Goal: Task Accomplishment & Management: Use online tool/utility

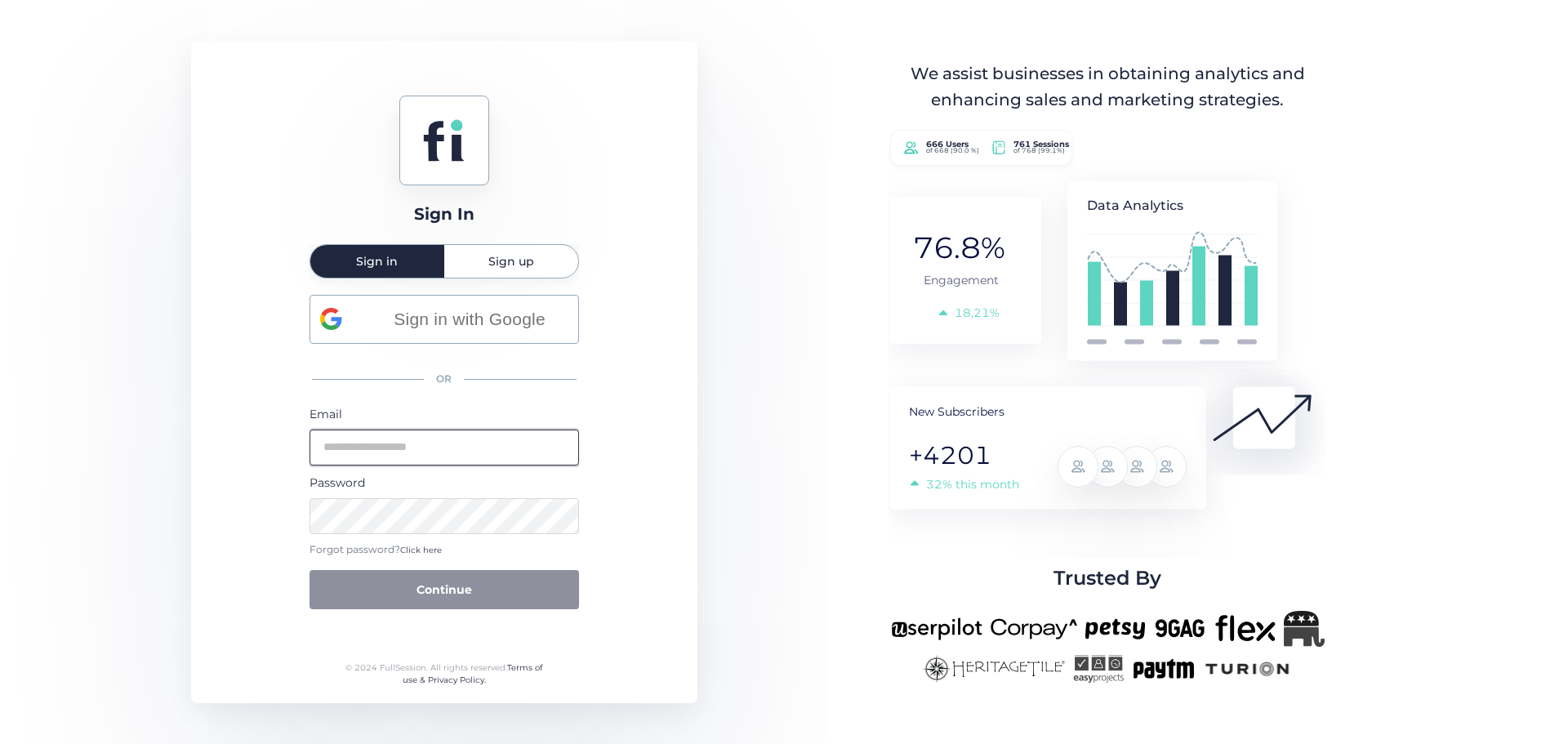
type input "**********"
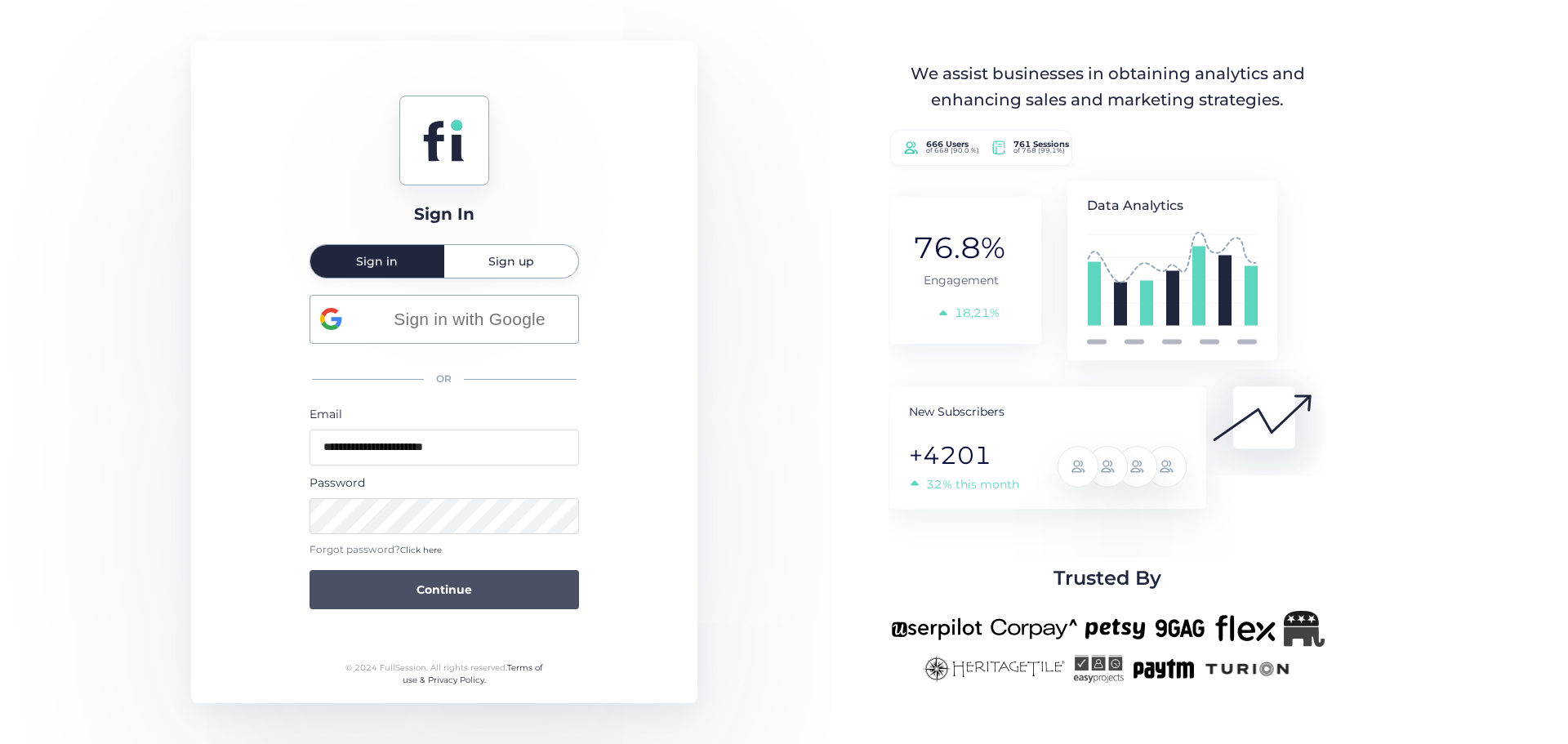
click at [477, 597] on button "Continue" at bounding box center [444, 590] width 270 height 40
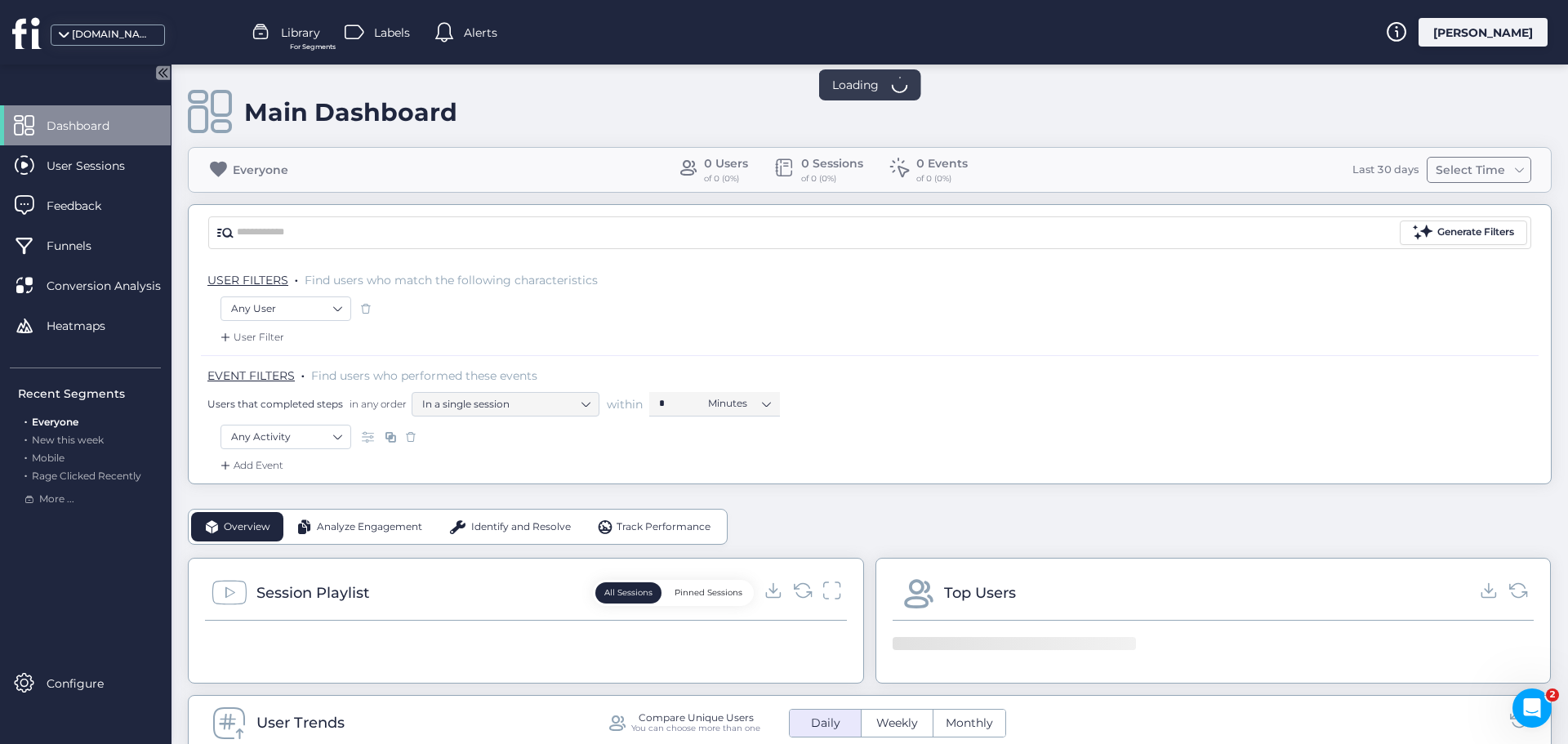
click at [1437, 175] on div "Select Time" at bounding box center [1470, 170] width 77 height 20
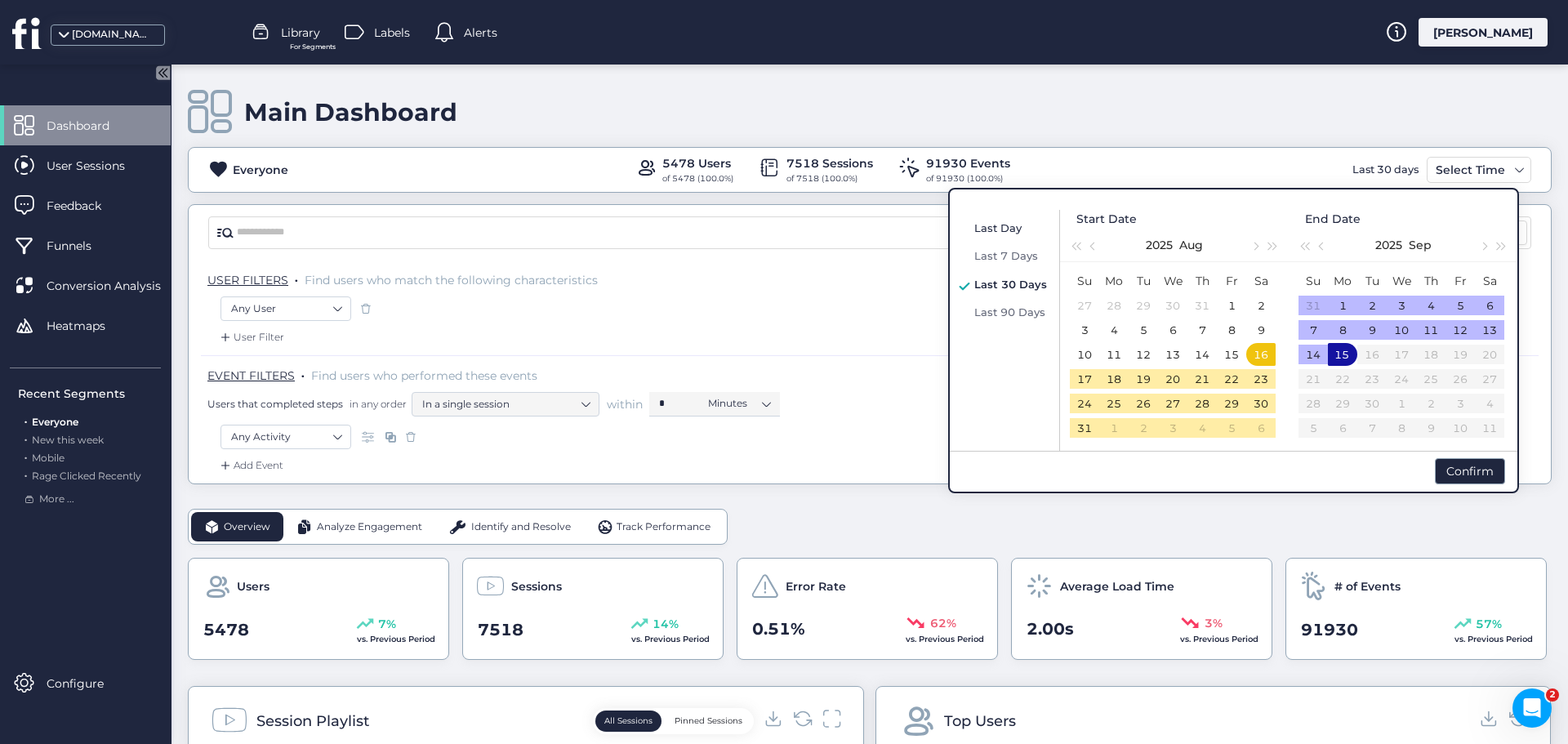
click at [996, 223] on span "Last Day" at bounding box center [999, 227] width 47 height 13
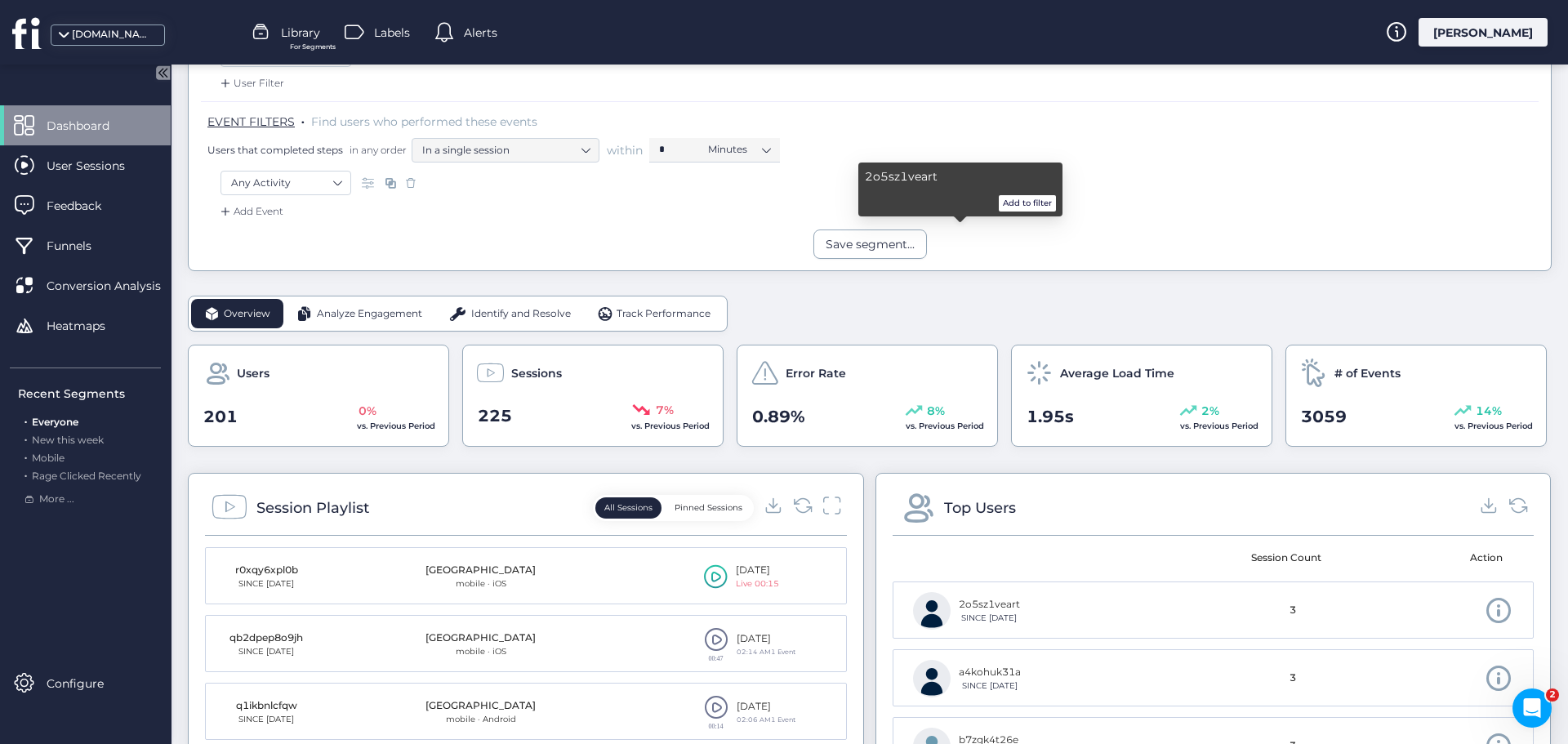
scroll to position [245, 0]
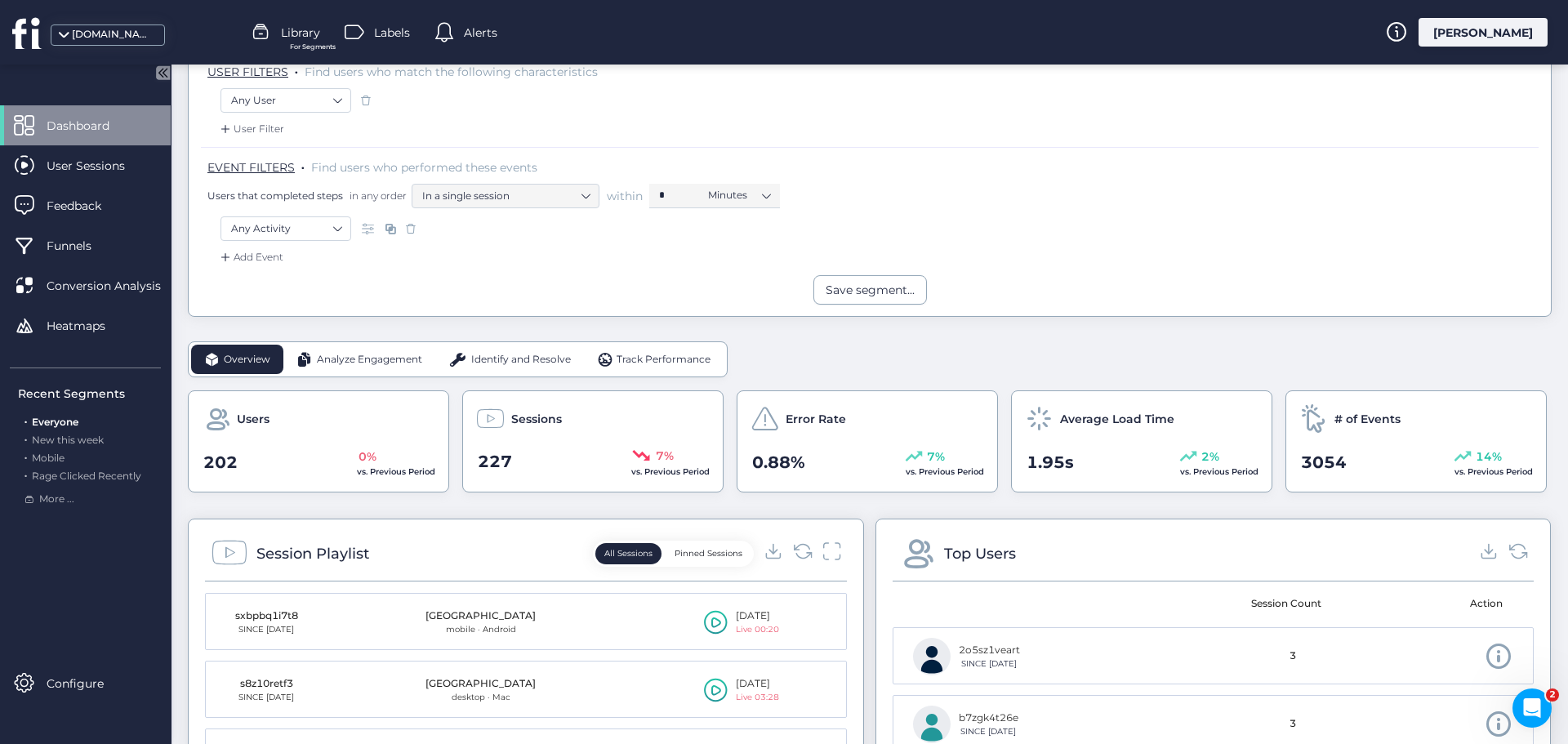
scroll to position [245, 0]
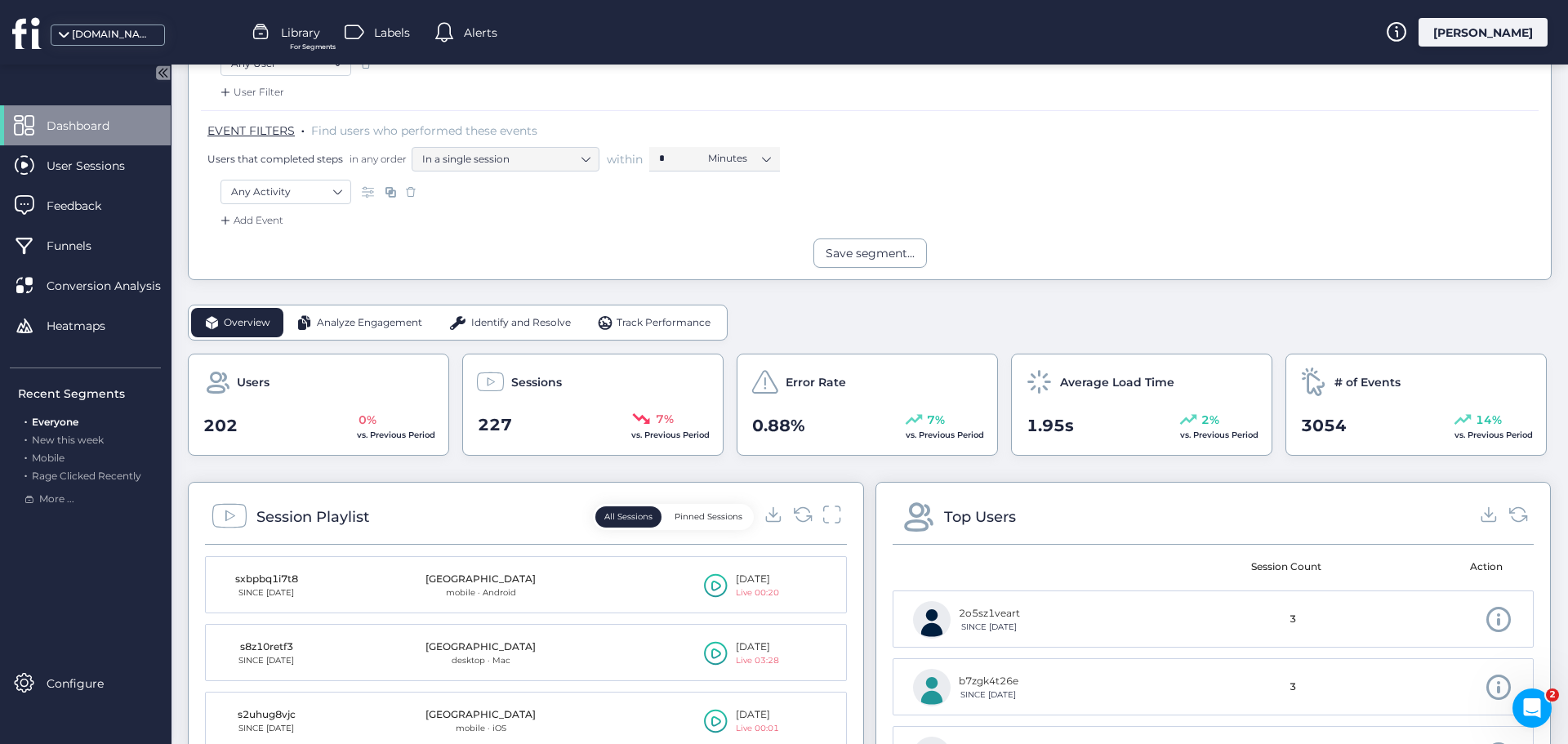
click at [355, 312] on div "Analyze Engagement" at bounding box center [360, 322] width 152 height 30
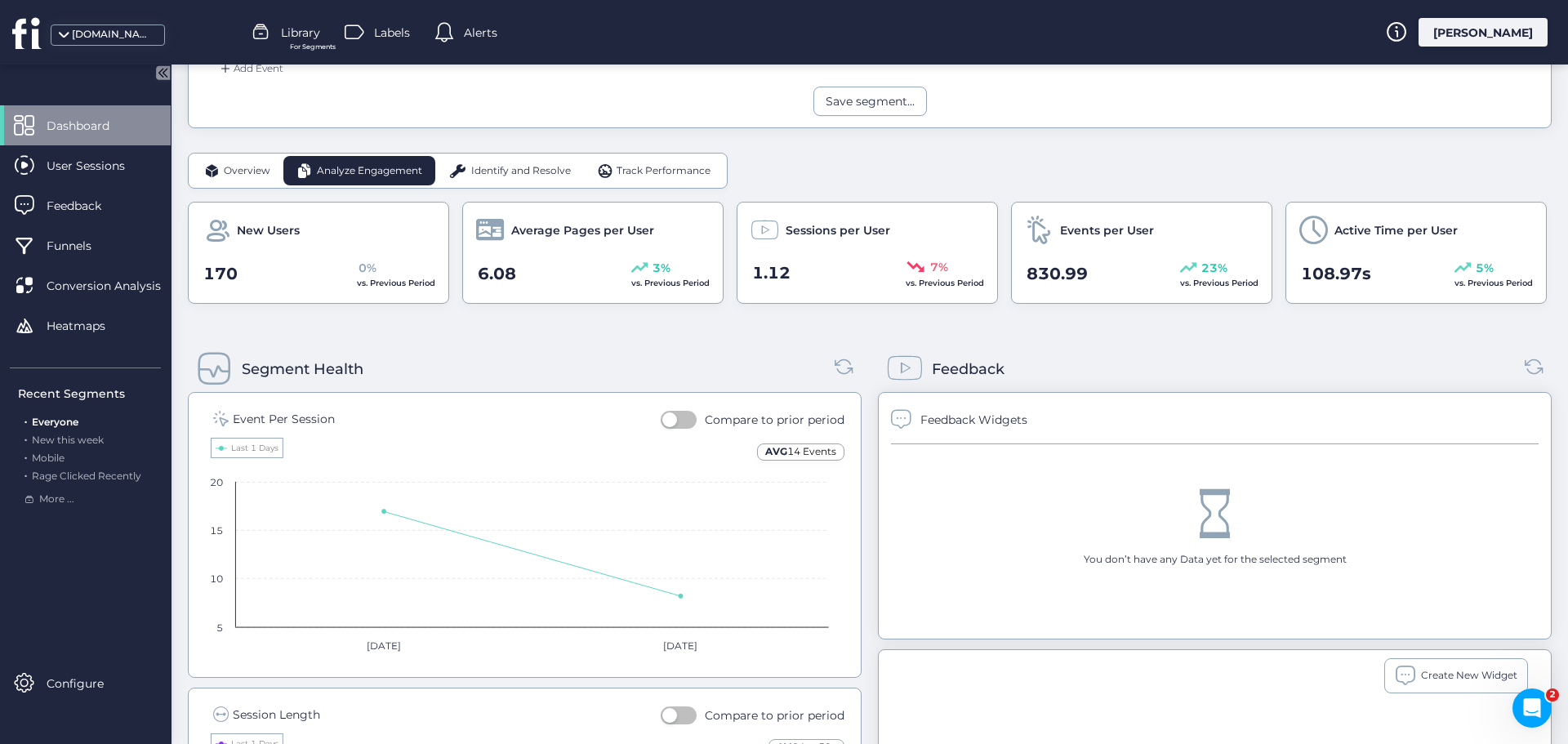
scroll to position [408, 0]
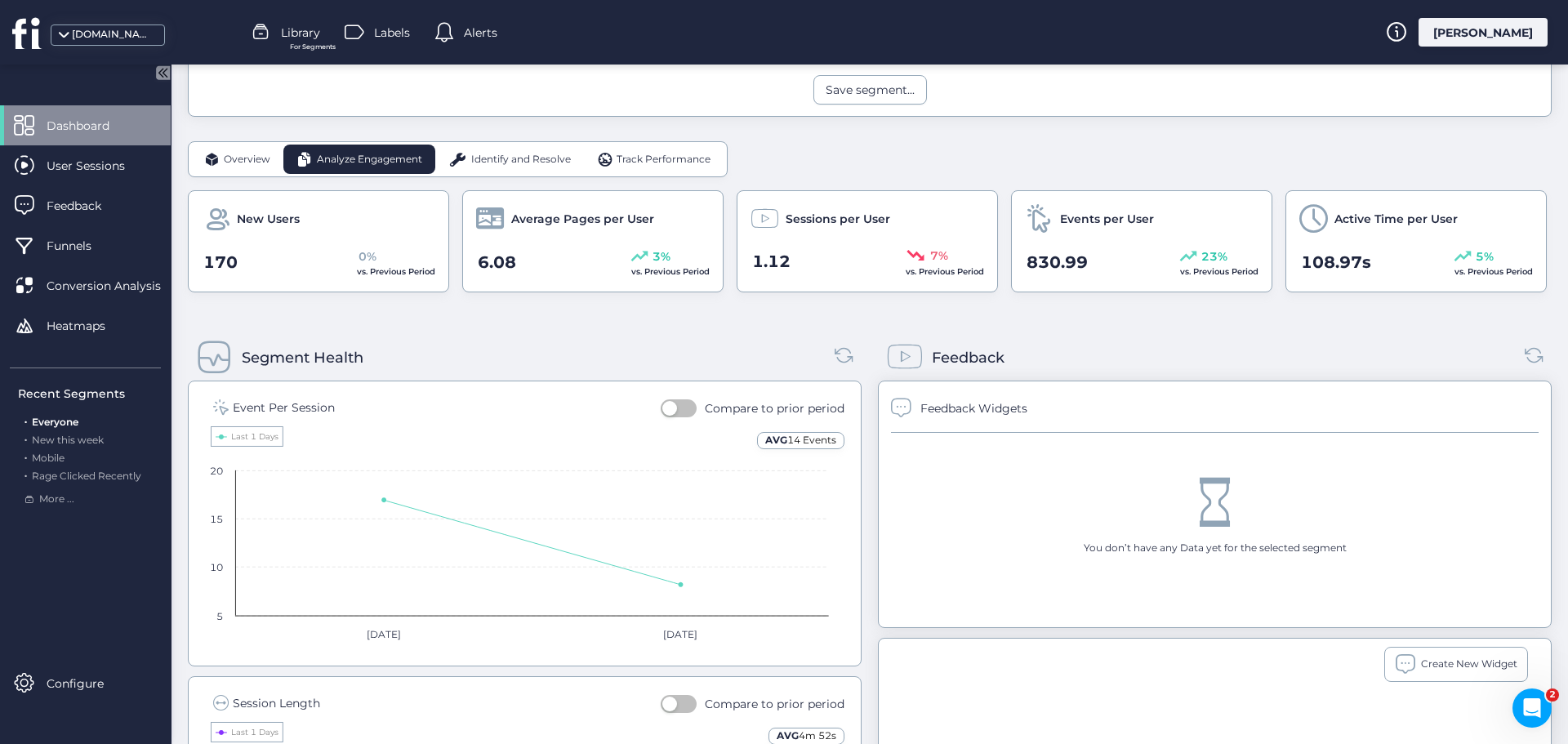
click at [526, 147] on div "Identify and Resolve" at bounding box center [509, 159] width 148 height 30
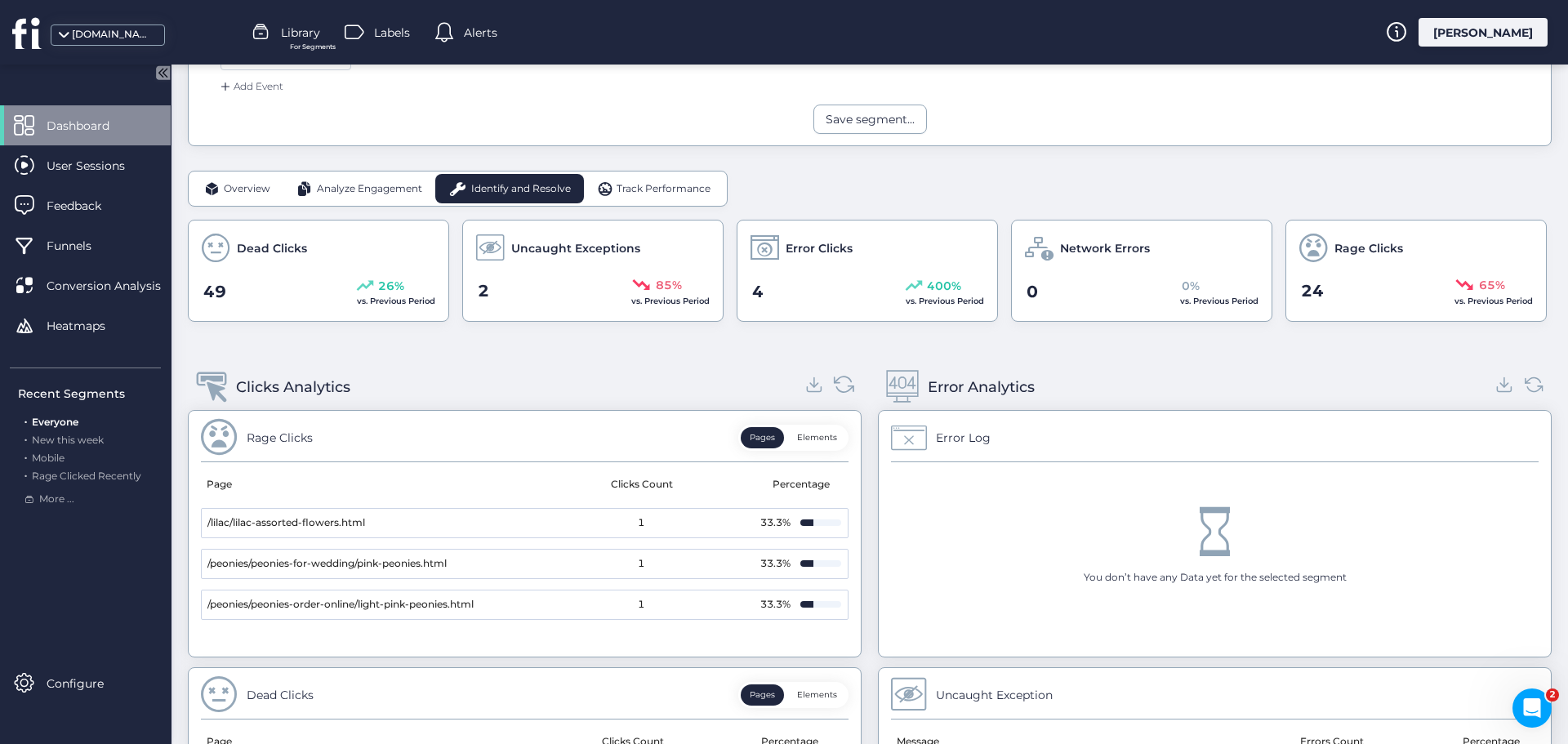
scroll to position [373, 0]
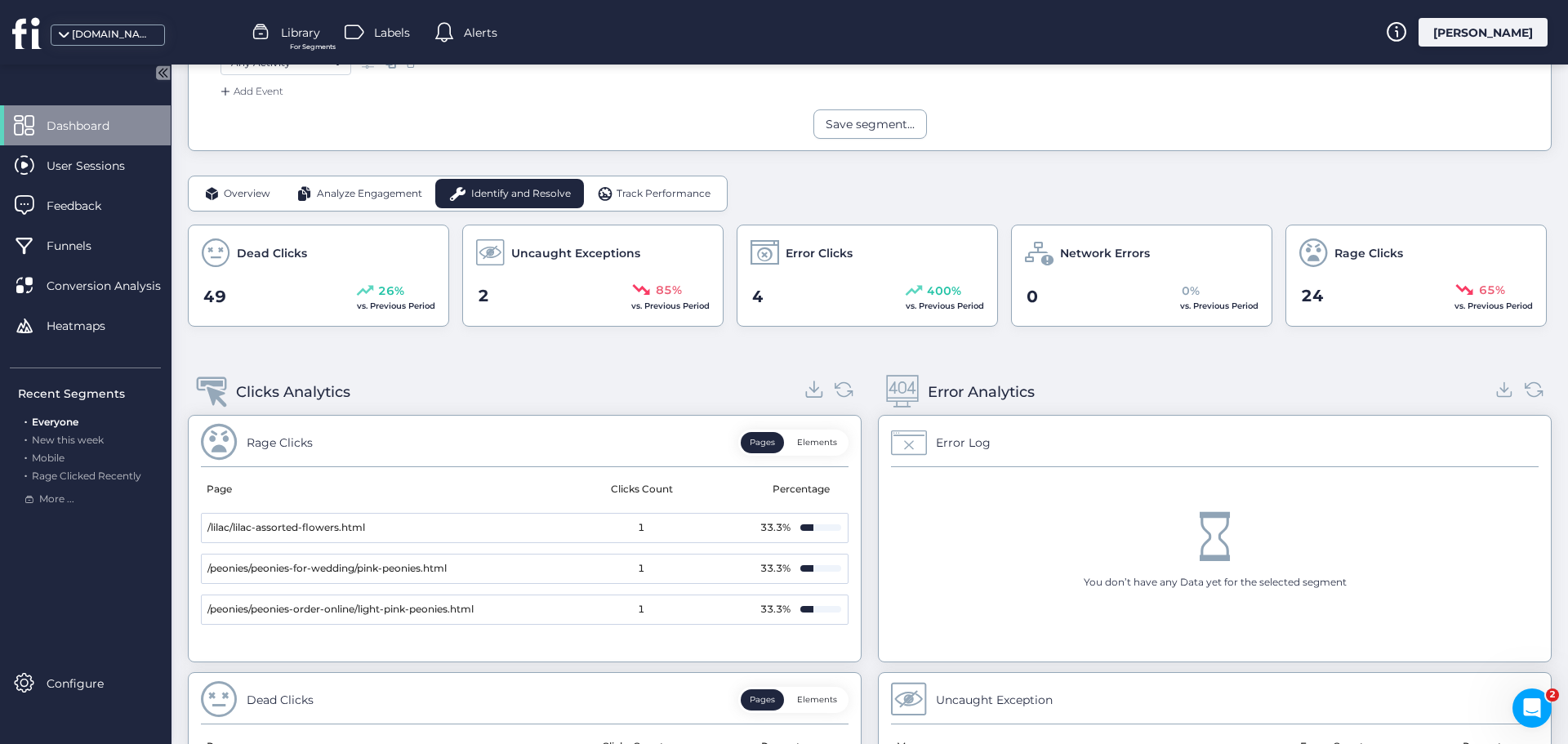
click at [804, 388] on icon at bounding box center [815, 389] width 22 height 22
click at [1498, 386] on icon at bounding box center [1505, 389] width 22 height 22
click at [654, 186] on span "Track Performance" at bounding box center [663, 194] width 94 height 16
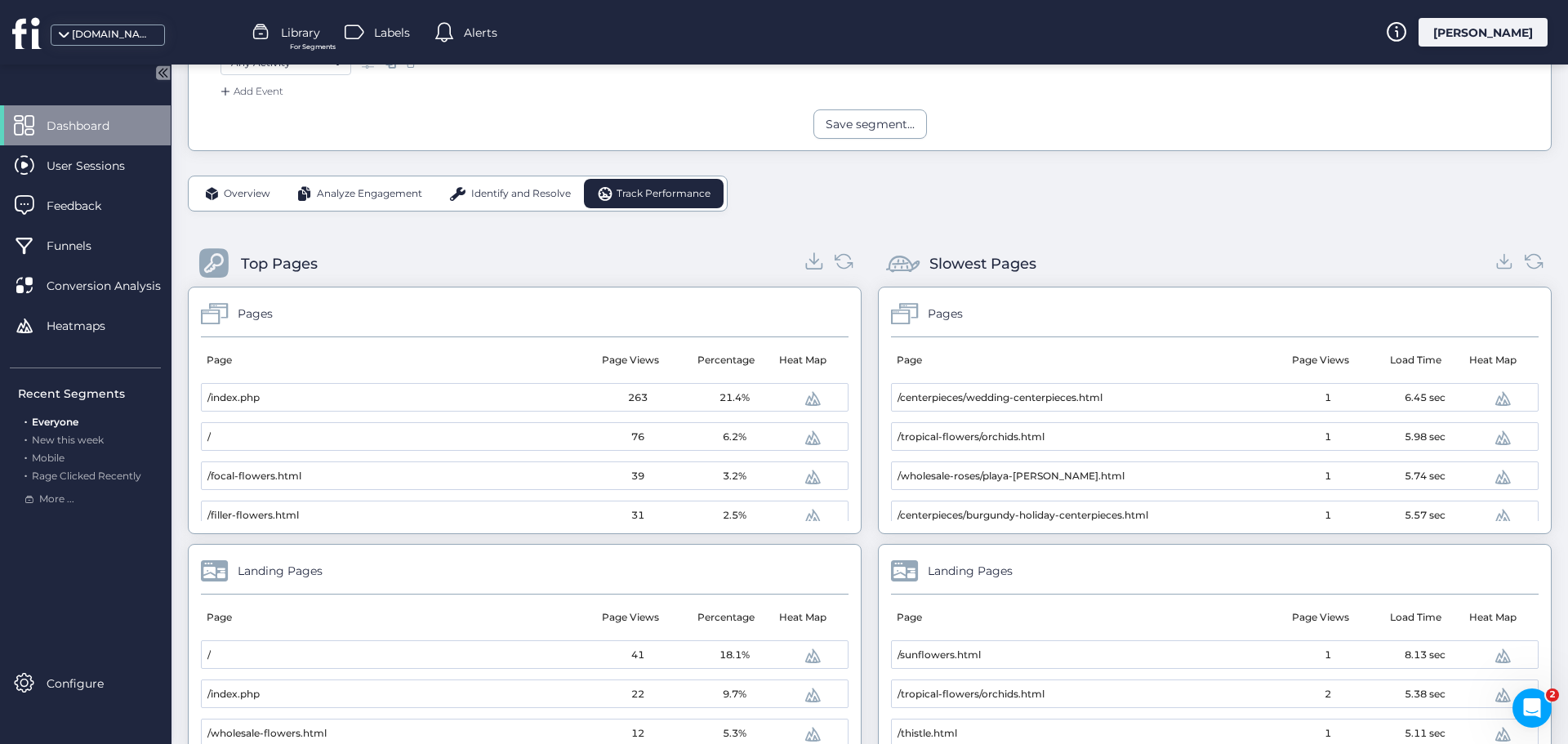
click at [806, 265] on icon at bounding box center [815, 261] width 22 height 22
click at [1501, 260] on icon at bounding box center [1505, 262] width 9 height 4
